Goal: Entertainment & Leisure: Browse casually

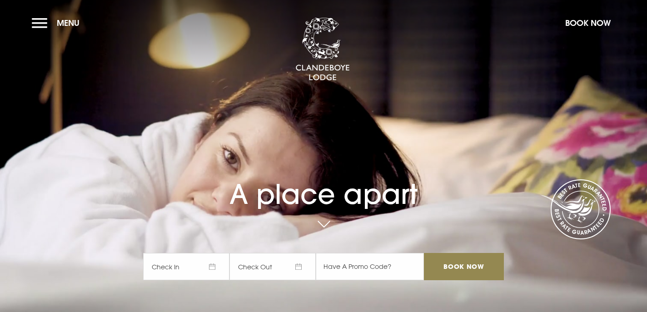
checkbox input "true"
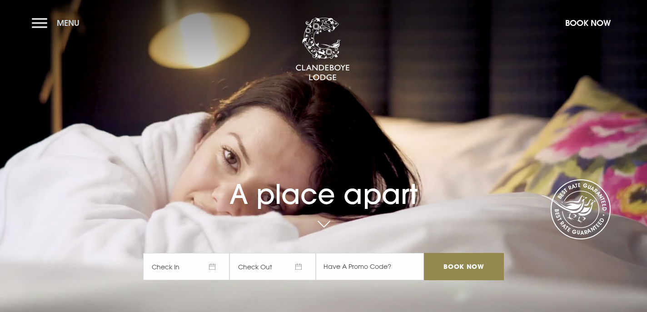
click at [43, 20] on button "Menu" at bounding box center [58, 23] width 52 height 20
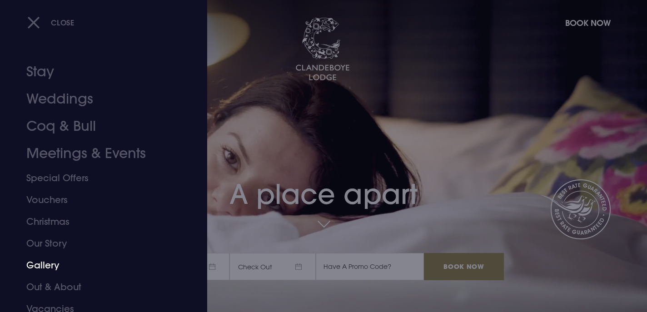
click at [42, 265] on link "Gallery" at bounding box center [97, 265] width 143 height 22
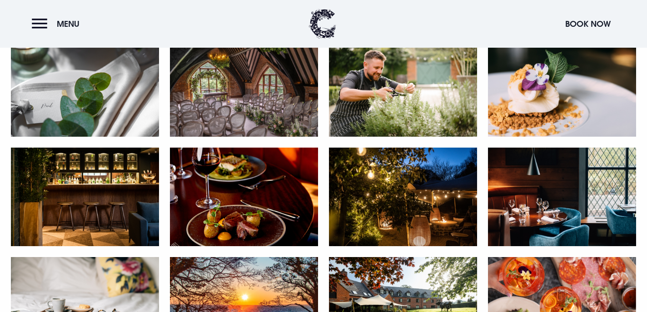
scroll to position [629, 0]
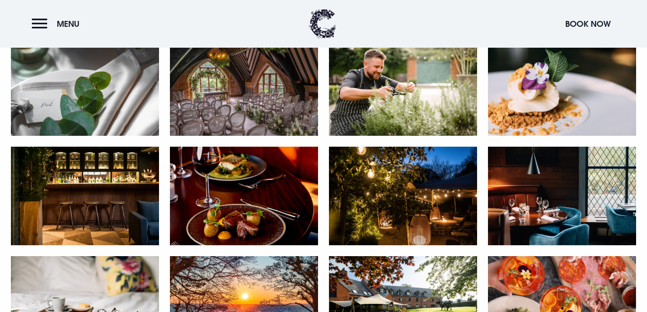
click at [400, 203] on img at bounding box center [403, 196] width 148 height 99
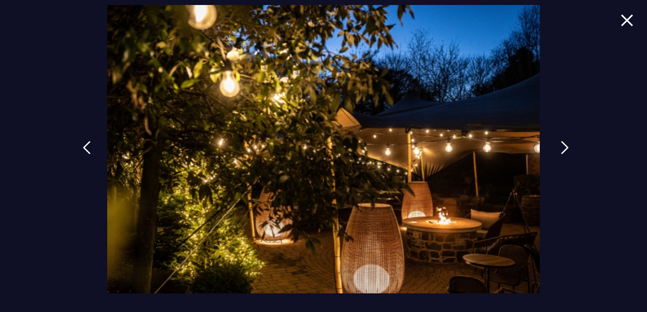
click at [560, 149] on img at bounding box center [564, 148] width 8 height 14
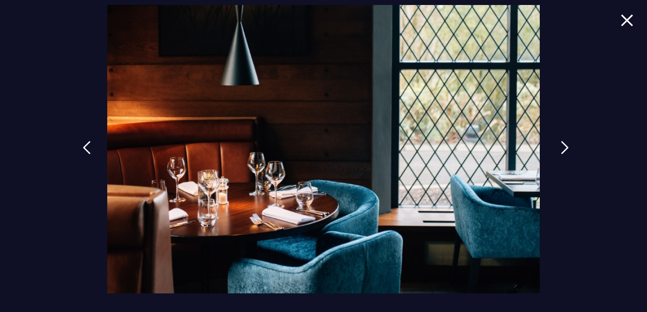
click at [561, 149] on img at bounding box center [564, 148] width 8 height 14
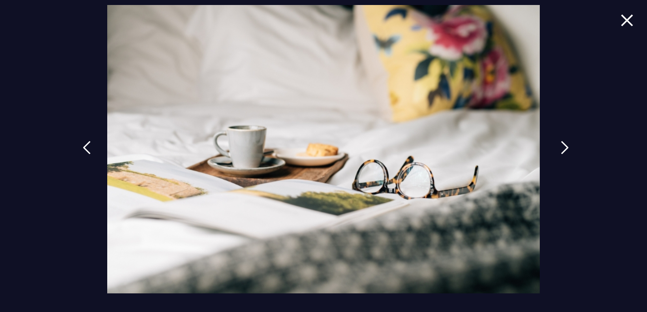
click at [561, 149] on img at bounding box center [564, 148] width 8 height 14
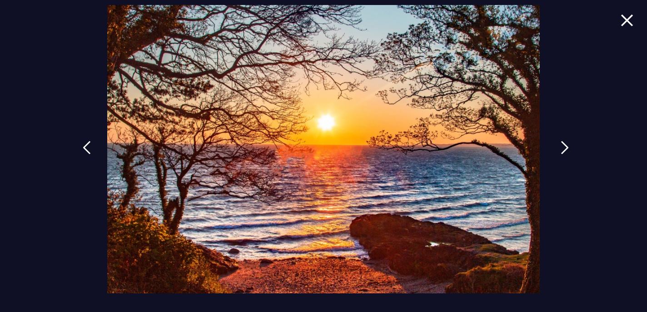
click at [561, 149] on img at bounding box center [564, 148] width 8 height 14
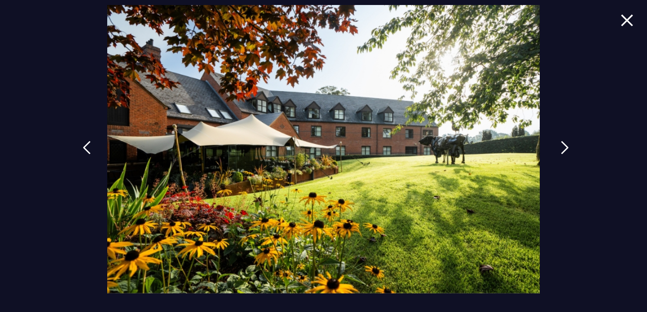
click at [561, 149] on img at bounding box center [564, 148] width 8 height 14
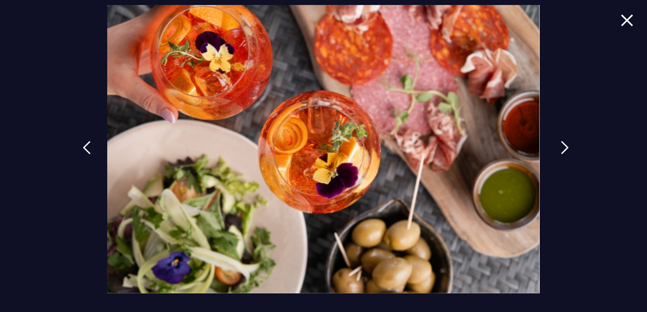
click at [561, 149] on img at bounding box center [564, 148] width 8 height 14
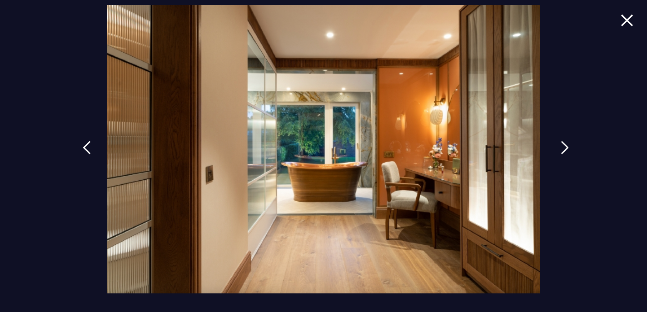
click at [562, 148] on img at bounding box center [564, 148] width 8 height 14
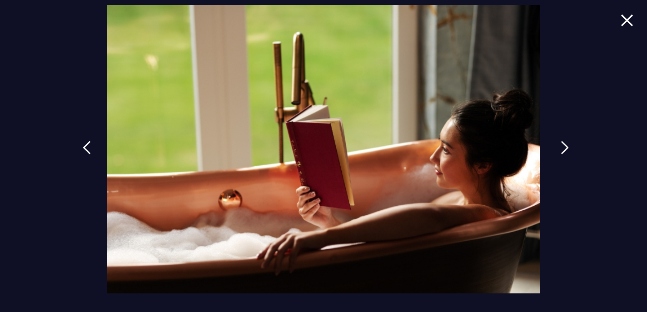
click at [562, 148] on img at bounding box center [564, 148] width 8 height 14
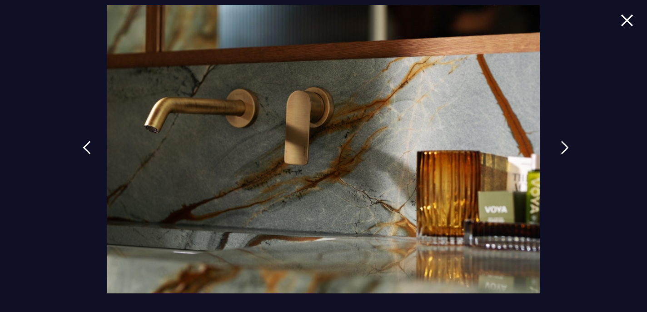
click at [562, 148] on img at bounding box center [564, 148] width 8 height 14
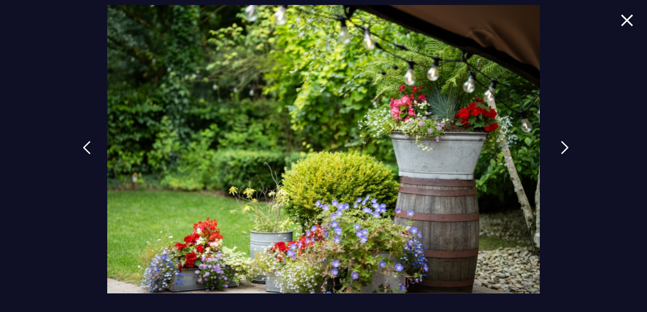
click at [562, 148] on img at bounding box center [564, 148] width 8 height 14
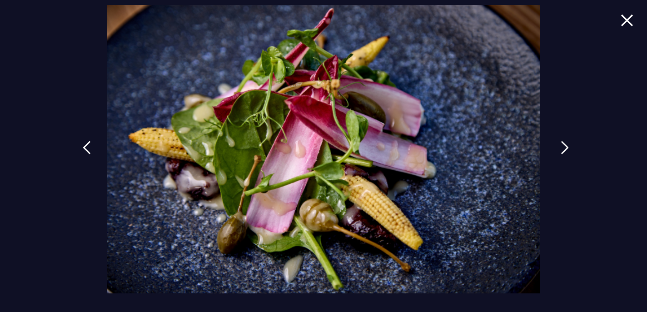
click at [563, 148] on img at bounding box center [564, 148] width 8 height 14
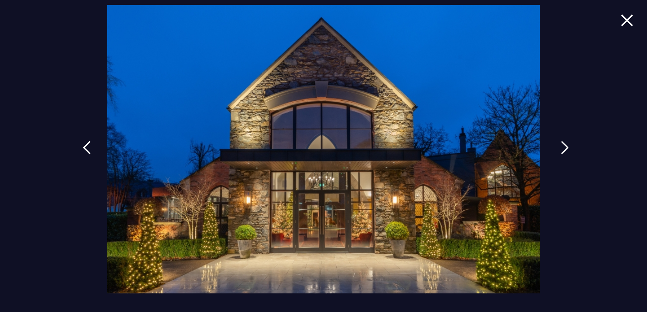
click at [563, 148] on img at bounding box center [564, 148] width 8 height 14
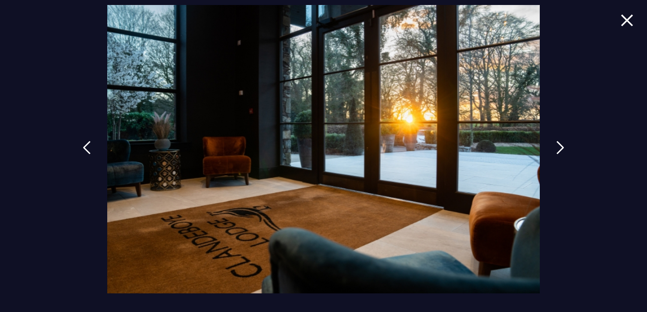
click at [626, 19] on img at bounding box center [626, 20] width 13 height 12
